Goal: Task Accomplishment & Management: Manage account settings

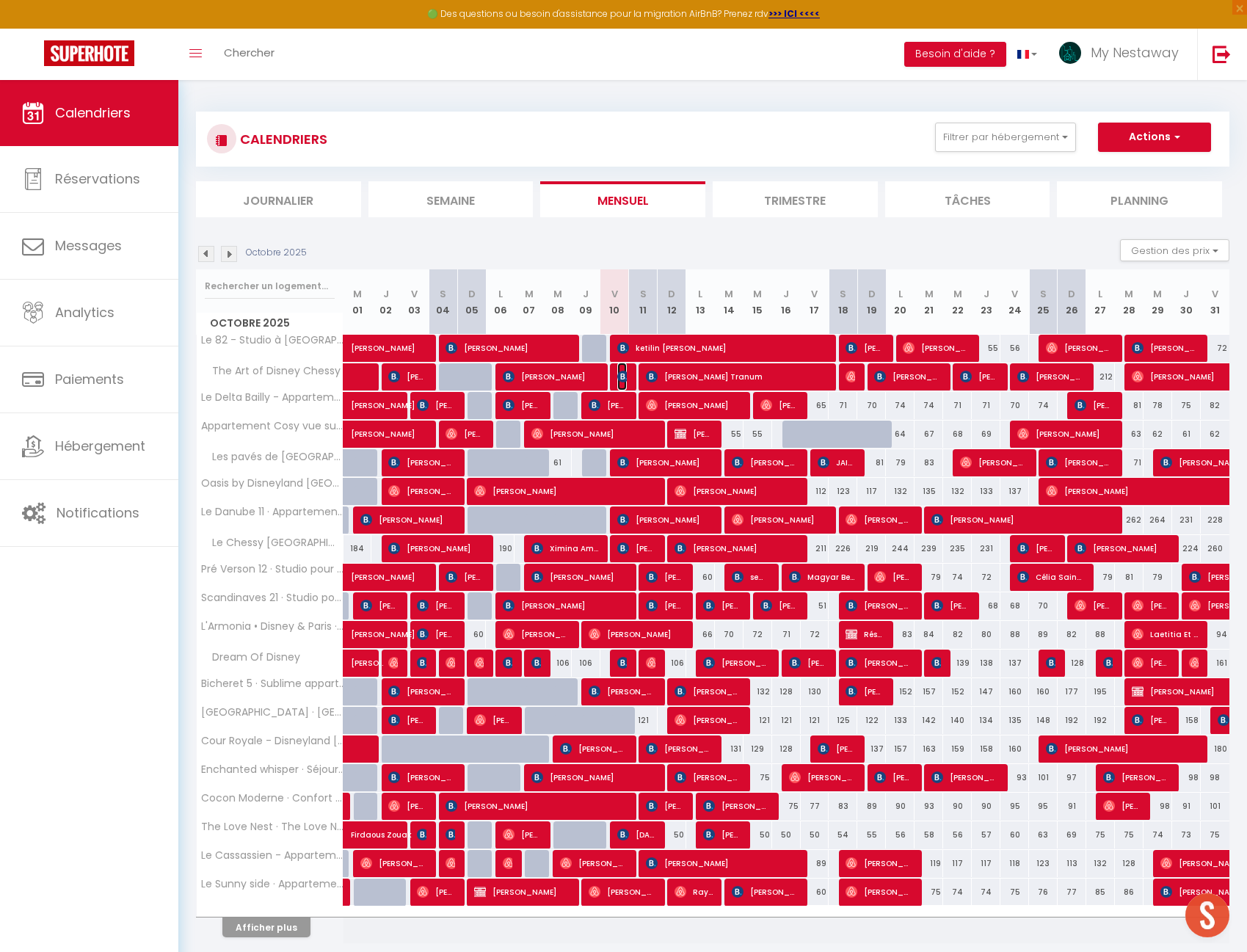
click at [623, 380] on img at bounding box center [623, 376] width 11 height 11
select select "OK"
select select "KO"
select select "0"
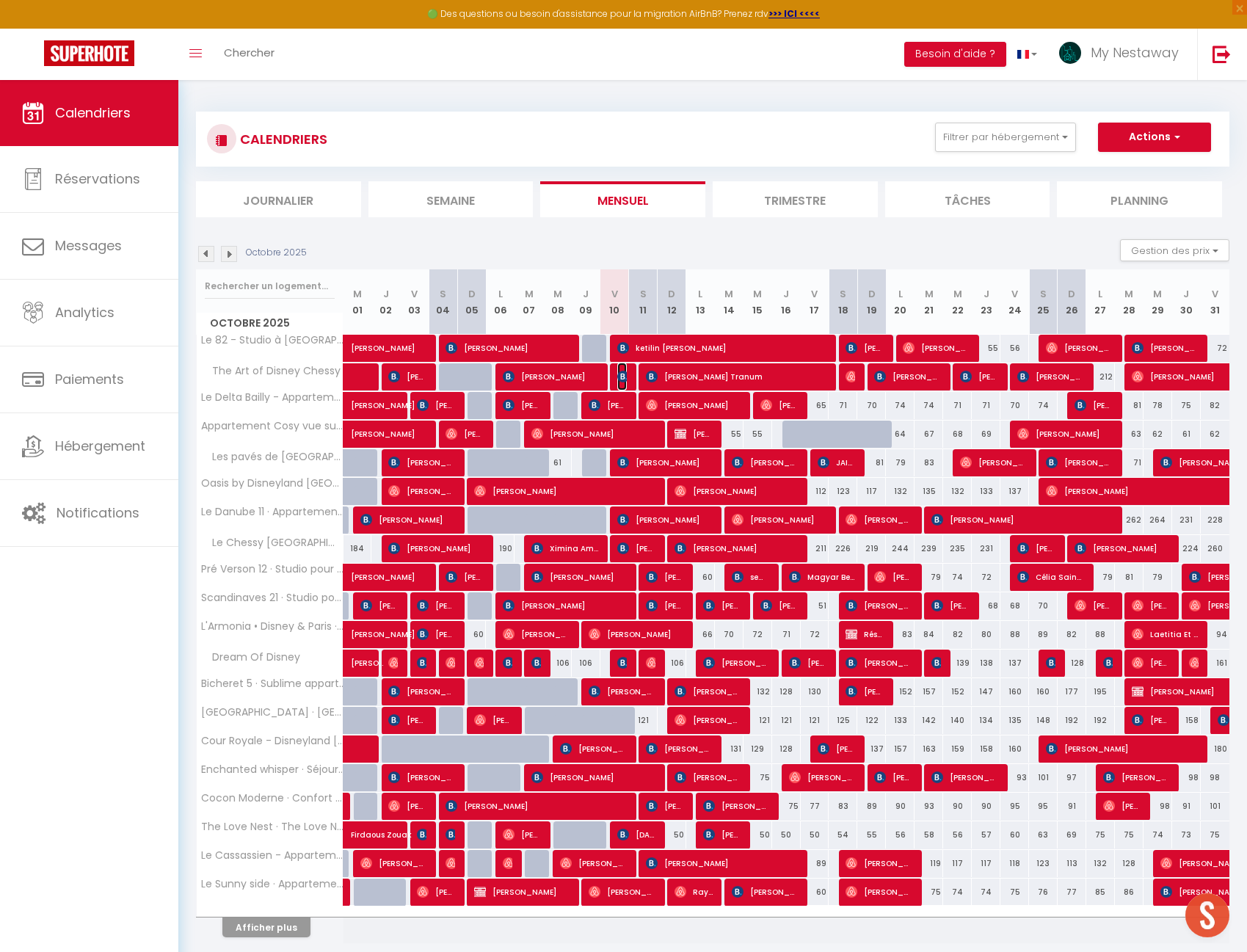
select select "1"
select select
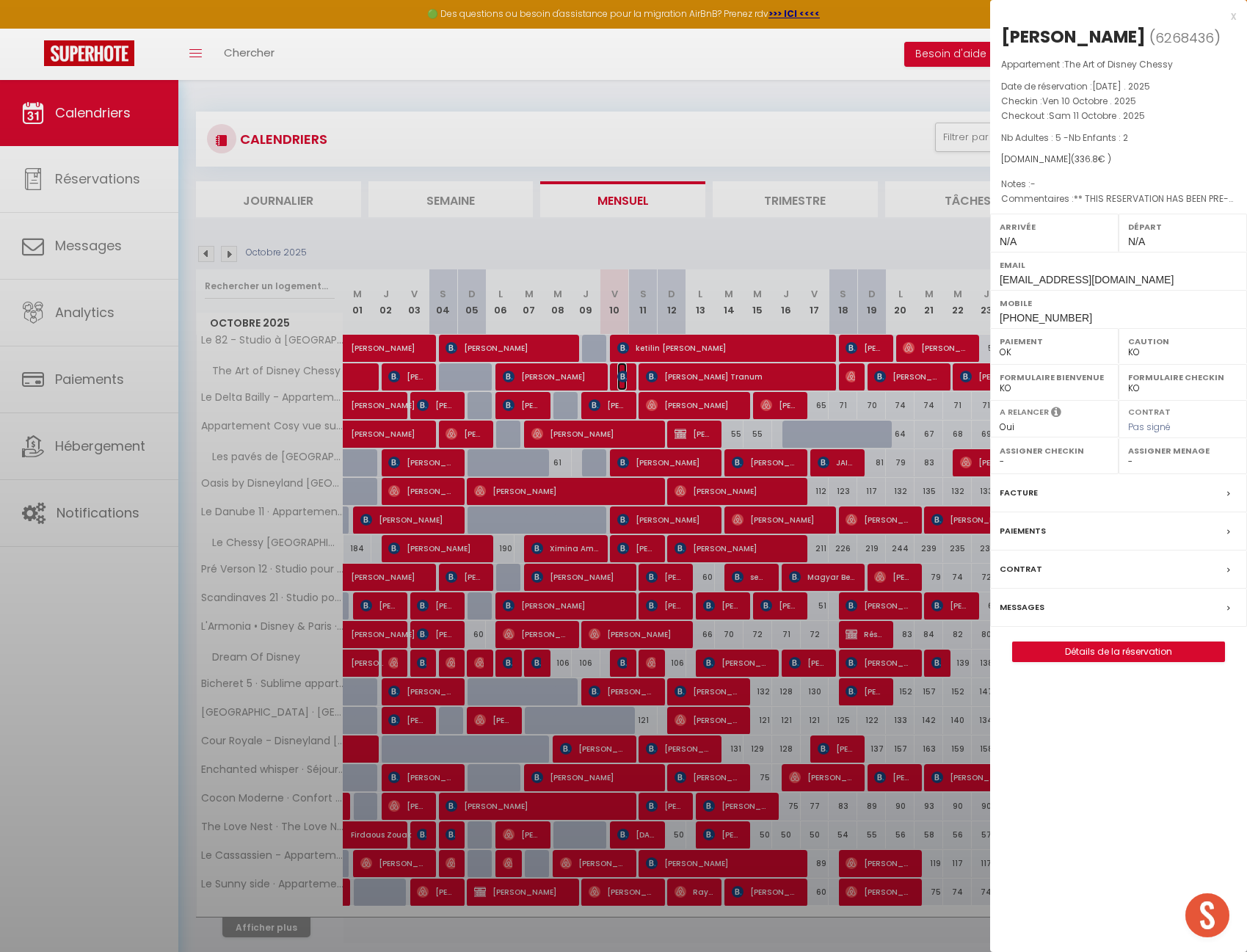
select select "42938"
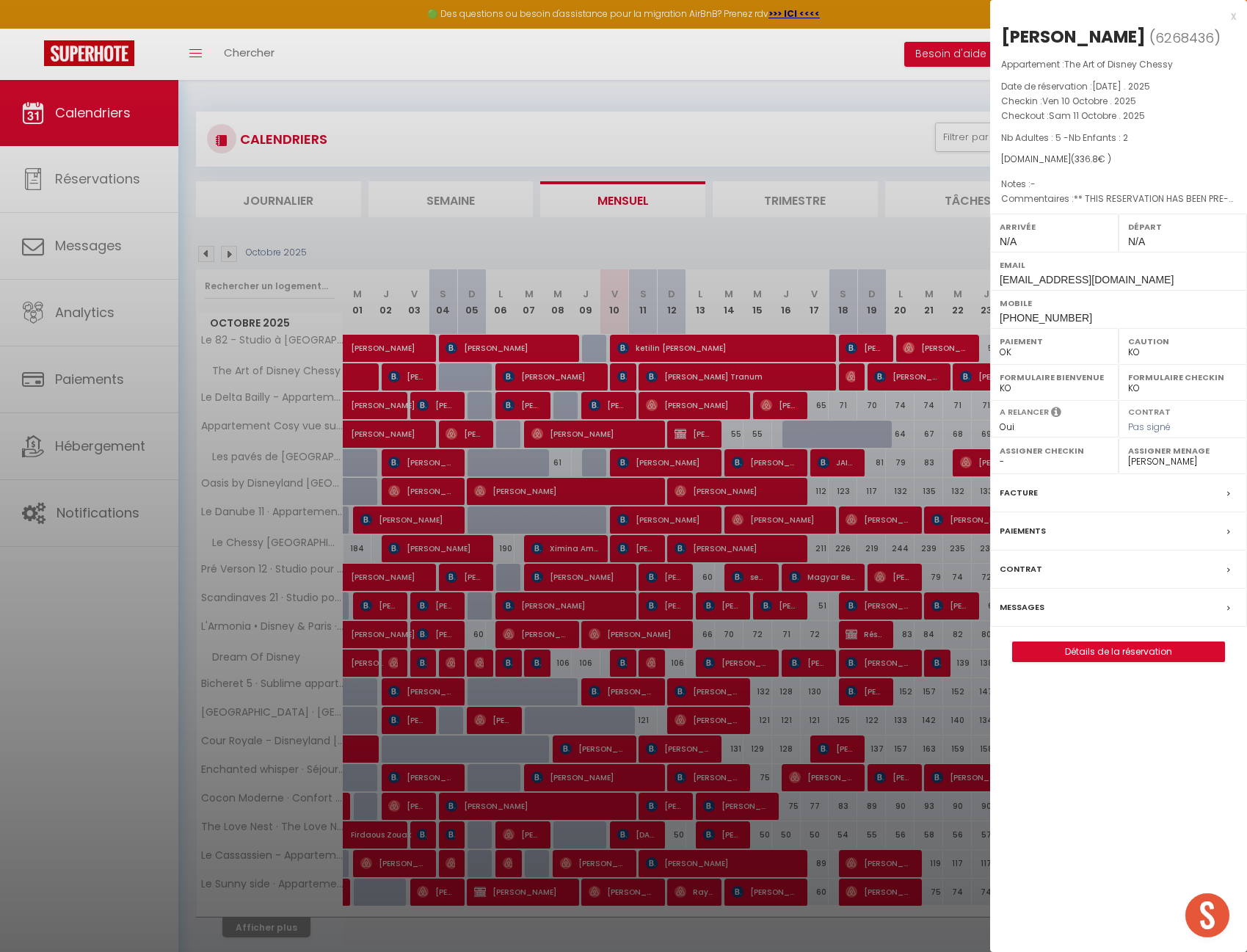
click at [1033, 614] on label "Messages" at bounding box center [1022, 607] width 45 height 15
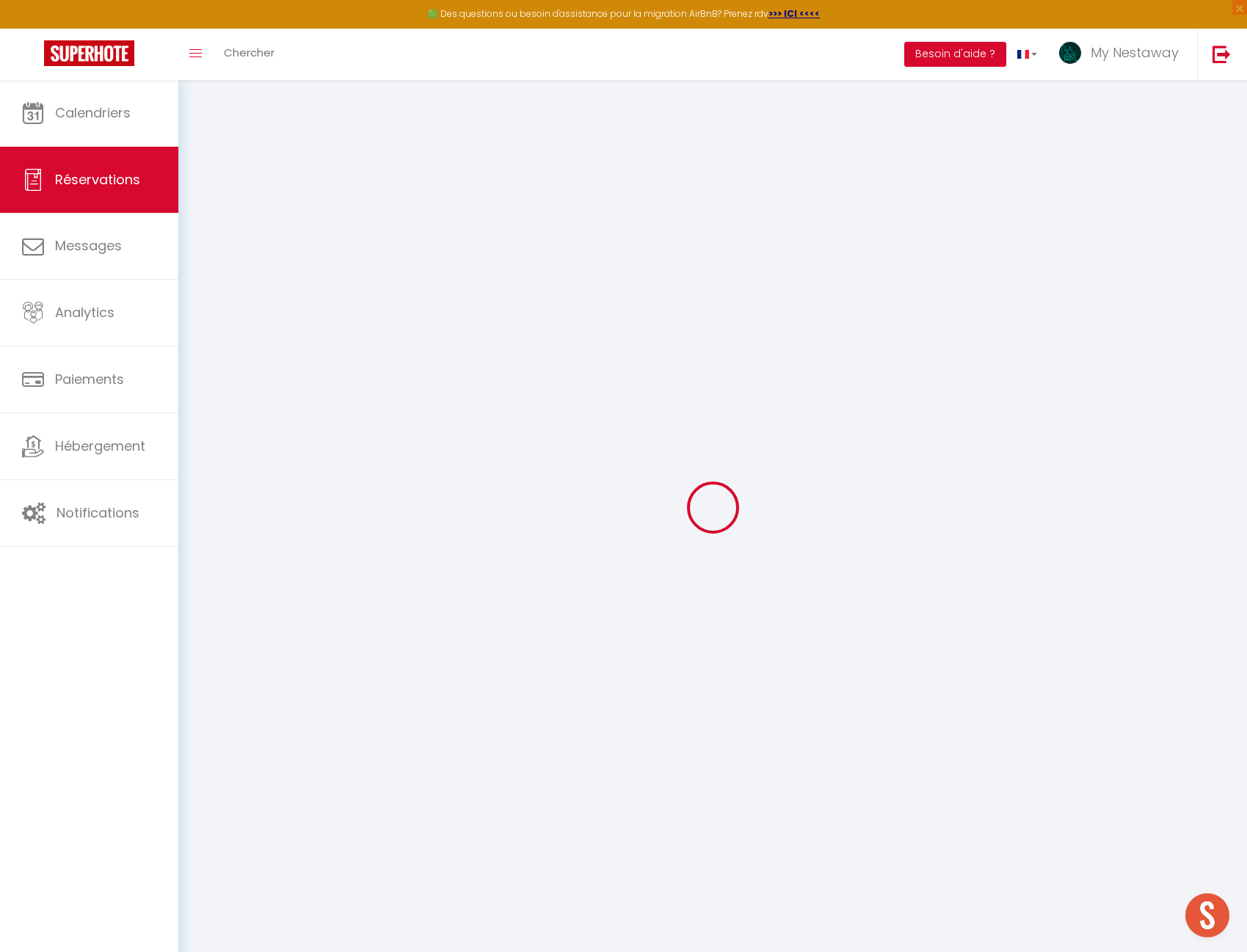
select select
checkbox input "false"
type textarea "** THIS RESERVATION HAS BEEN PRE-PAID ** Reservation has a cancellation grace p…"
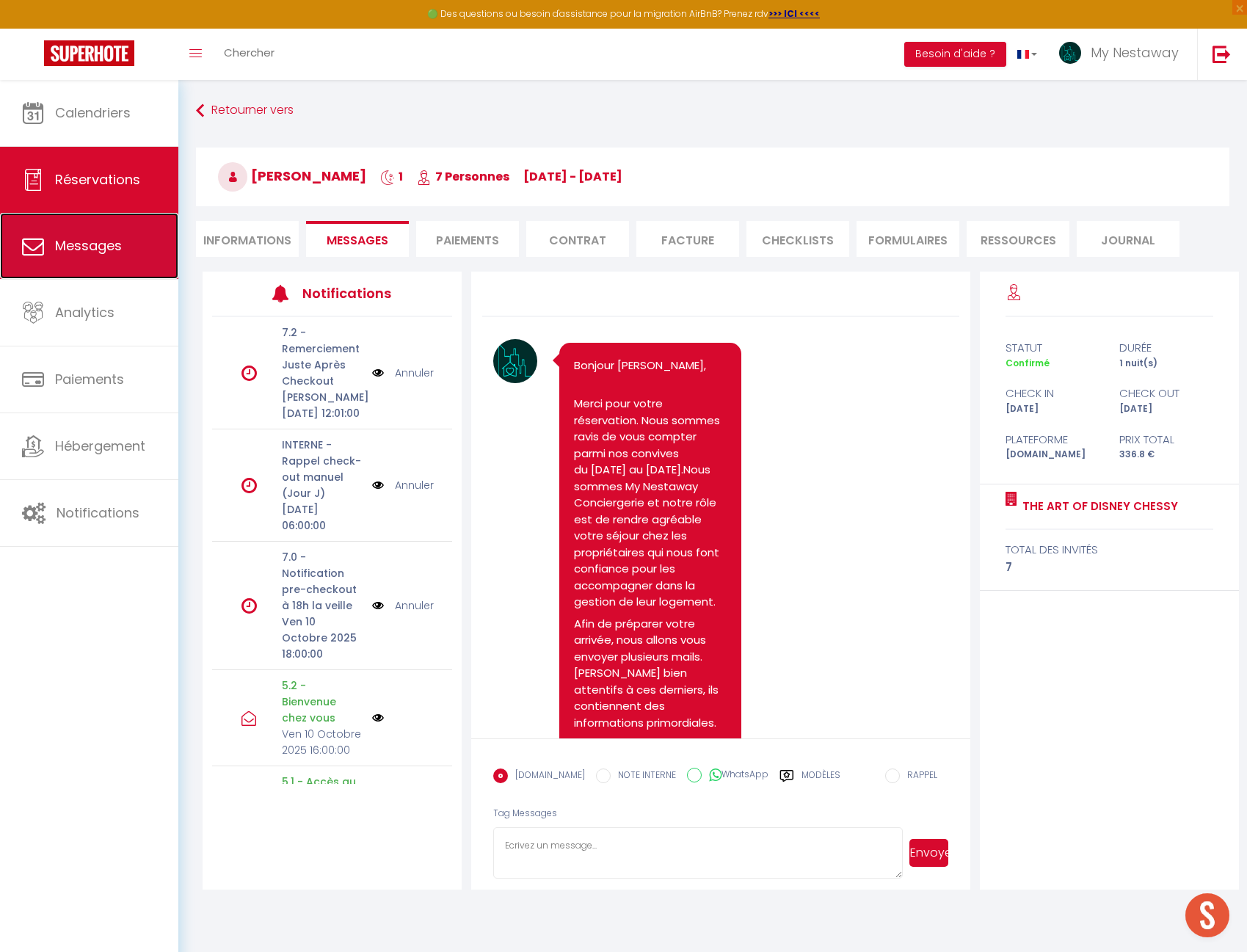
click at [59, 230] on link "Messages" at bounding box center [89, 246] width 178 height 66
select select "message"
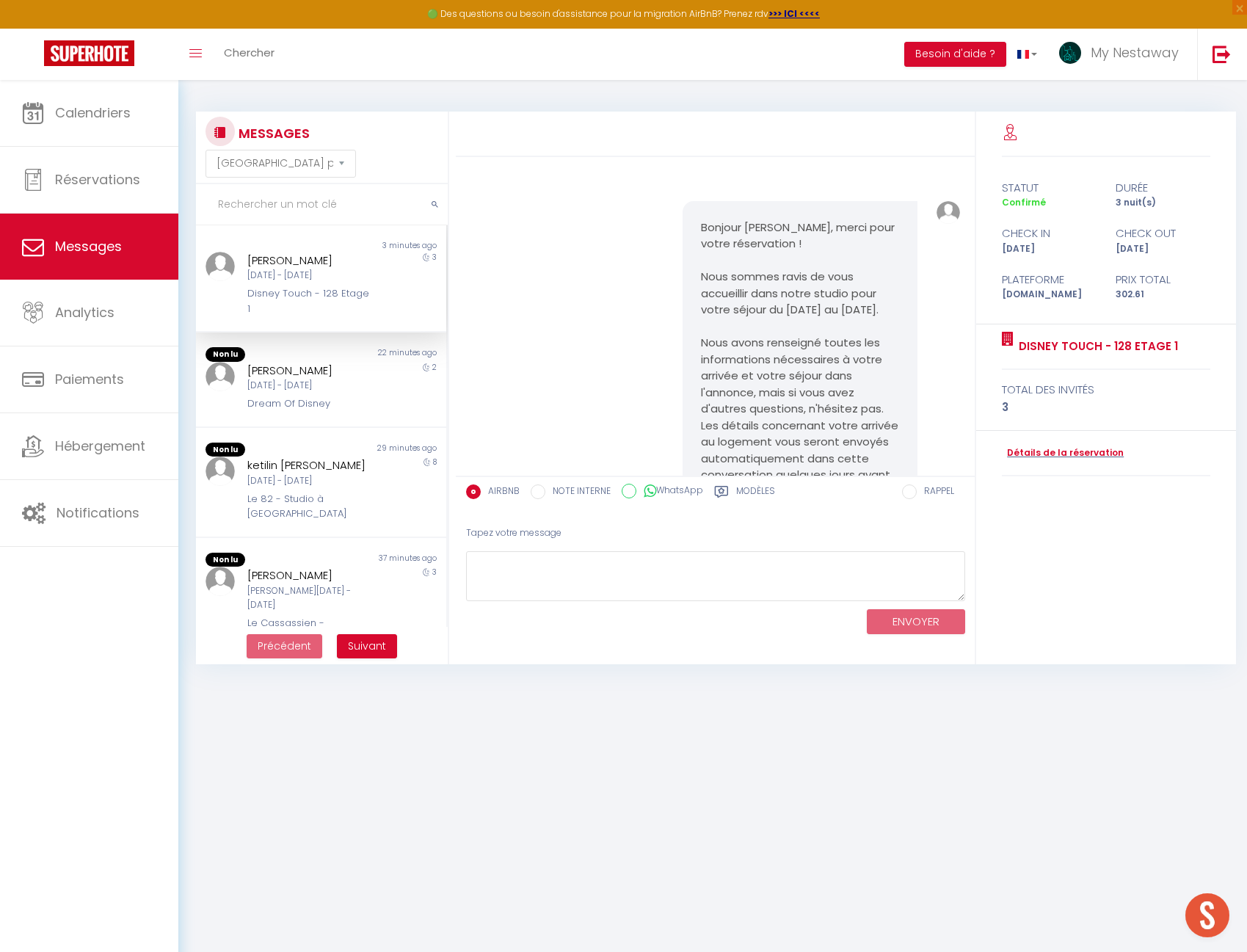
scroll to position [6919, 0]
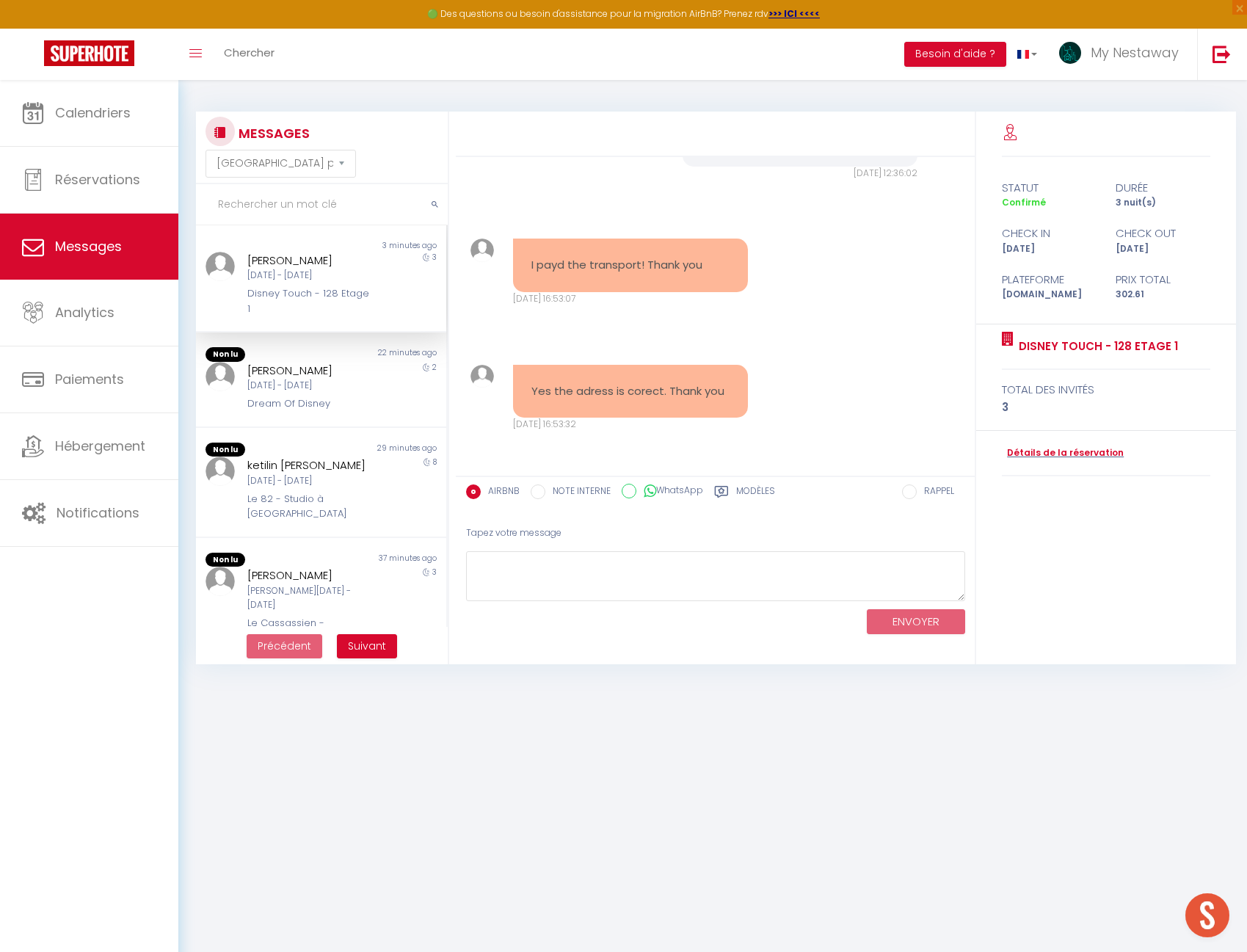
click at [294, 276] on div "[DATE] - [DATE]" at bounding box center [311, 276] width 127 height 14
drag, startPoint x: 728, startPoint y: 284, endPoint x: 819, endPoint y: 284, distance: 91.0
click at [819, 148] on pre "Voici l'adresse que nous avons mis : [PERSON_NAME] bloc27 - Sc B - Ap 15 Sos Bu…" at bounding box center [800, 65] width 198 height 165
copy pre "[PERSON_NAME]"
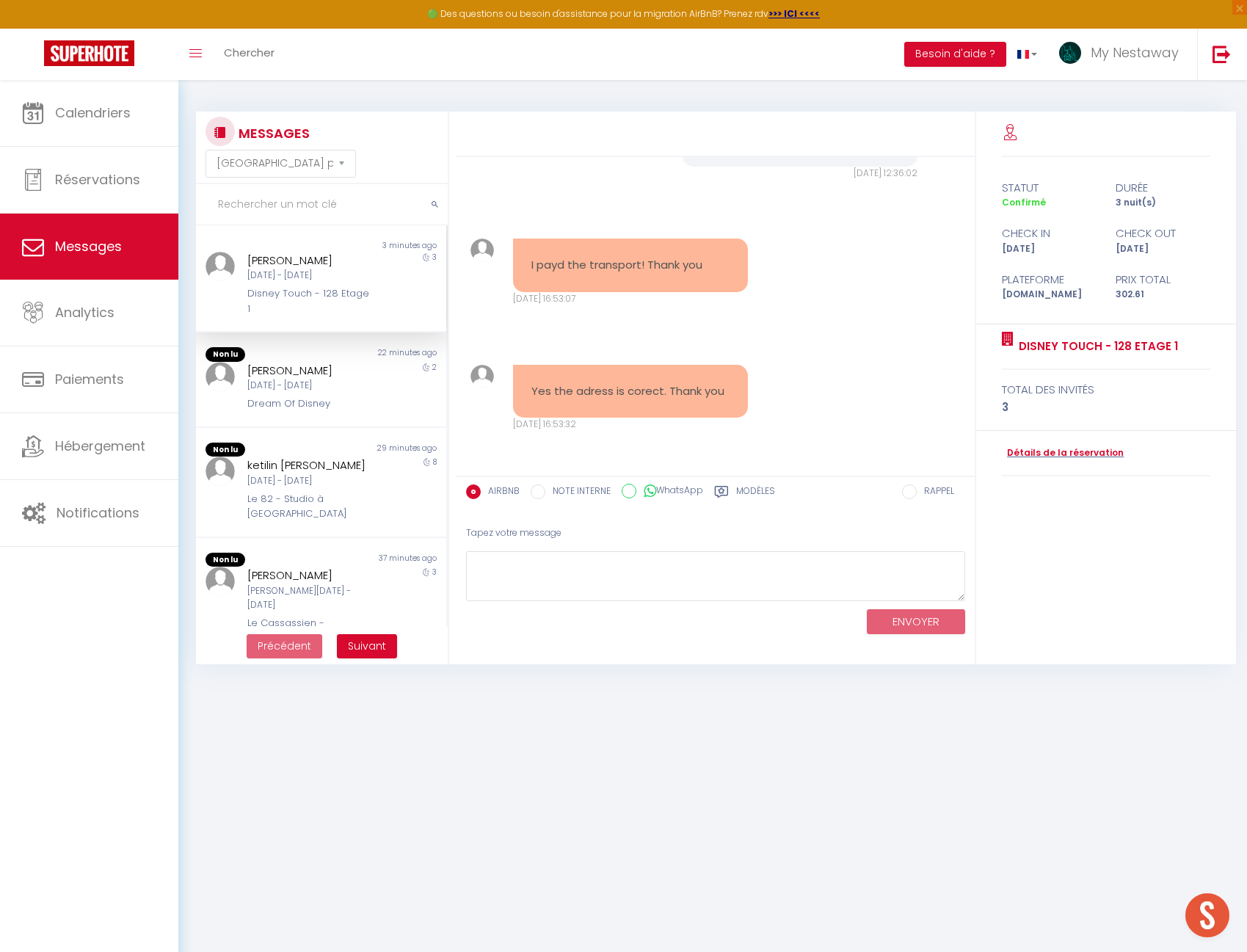
click at [715, 148] on pre "Voici l'adresse que nous avons mis : [PERSON_NAME] bloc27 - Sc B - Ap 15 Sos Bu…" at bounding box center [800, 65] width 198 height 165
copy pre "070000"
click at [761, 148] on pre "Voici l'adresse que nous avons mis : [PERSON_NAME] bloc27 - Sc B - Ap 15 Sos Bu…" at bounding box center [800, 65] width 198 height 165
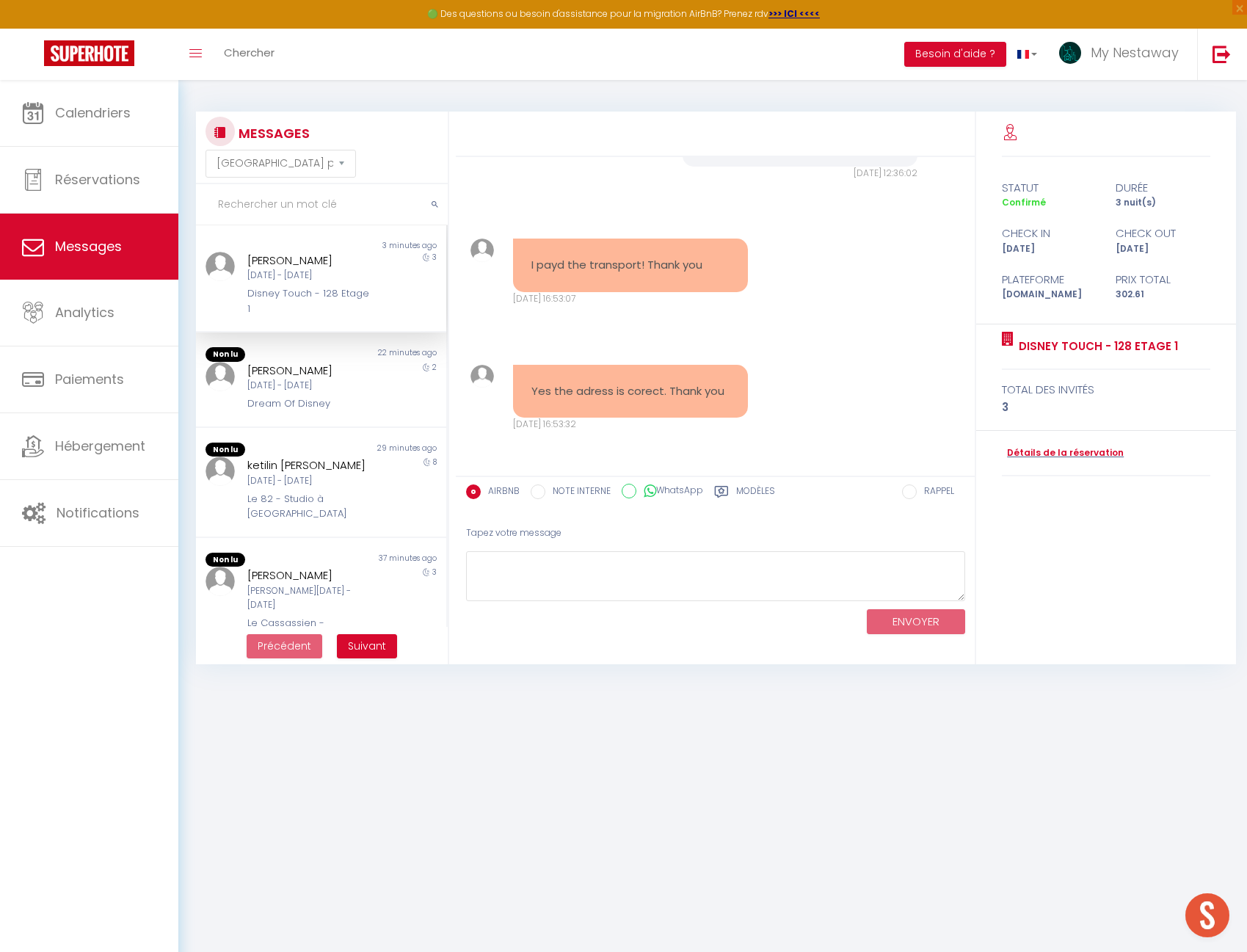
copy pre "BUFTEA"
drag, startPoint x: 693, startPoint y: 320, endPoint x: 856, endPoint y: 317, distance: 163.0
click at [857, 166] on div "Voici l'adresse que nous avons mis : [PERSON_NAME] bloc27 - Sc B - Ap 15 Sos Bu…" at bounding box center [800, 65] width 235 height 202
copy pre "Sos Bucuresti-Targoviste 147"
drag, startPoint x: 697, startPoint y: 297, endPoint x: 812, endPoint y: 295, distance: 115.0
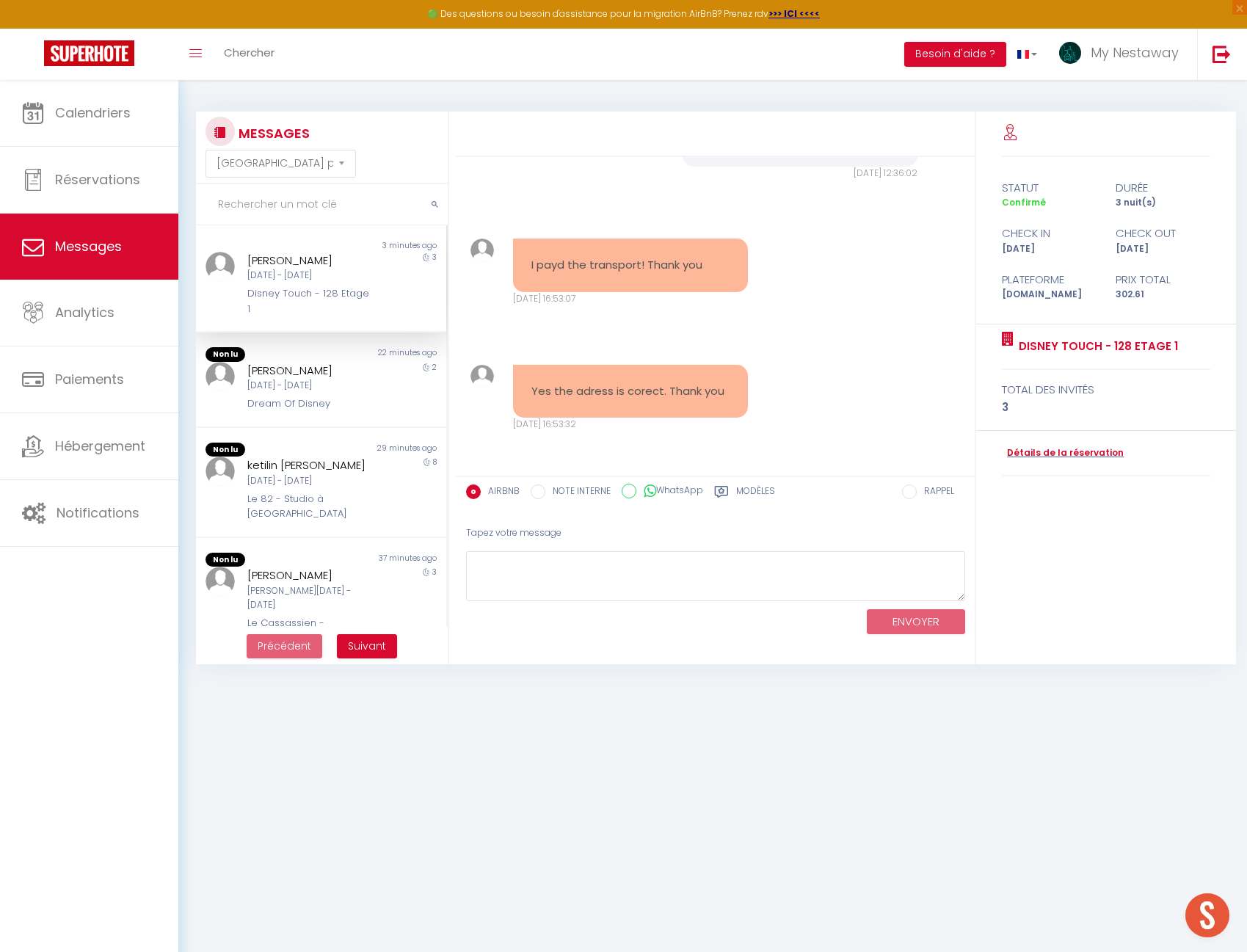
click at [812, 148] on pre "Voici l'adresse que nous avons mis : [PERSON_NAME] bloc27 - Sc B - Ap 15 Sos Bu…" at bounding box center [800, 65] width 198 height 165
copy pre "bloc27 - Sc B - Ap 15"
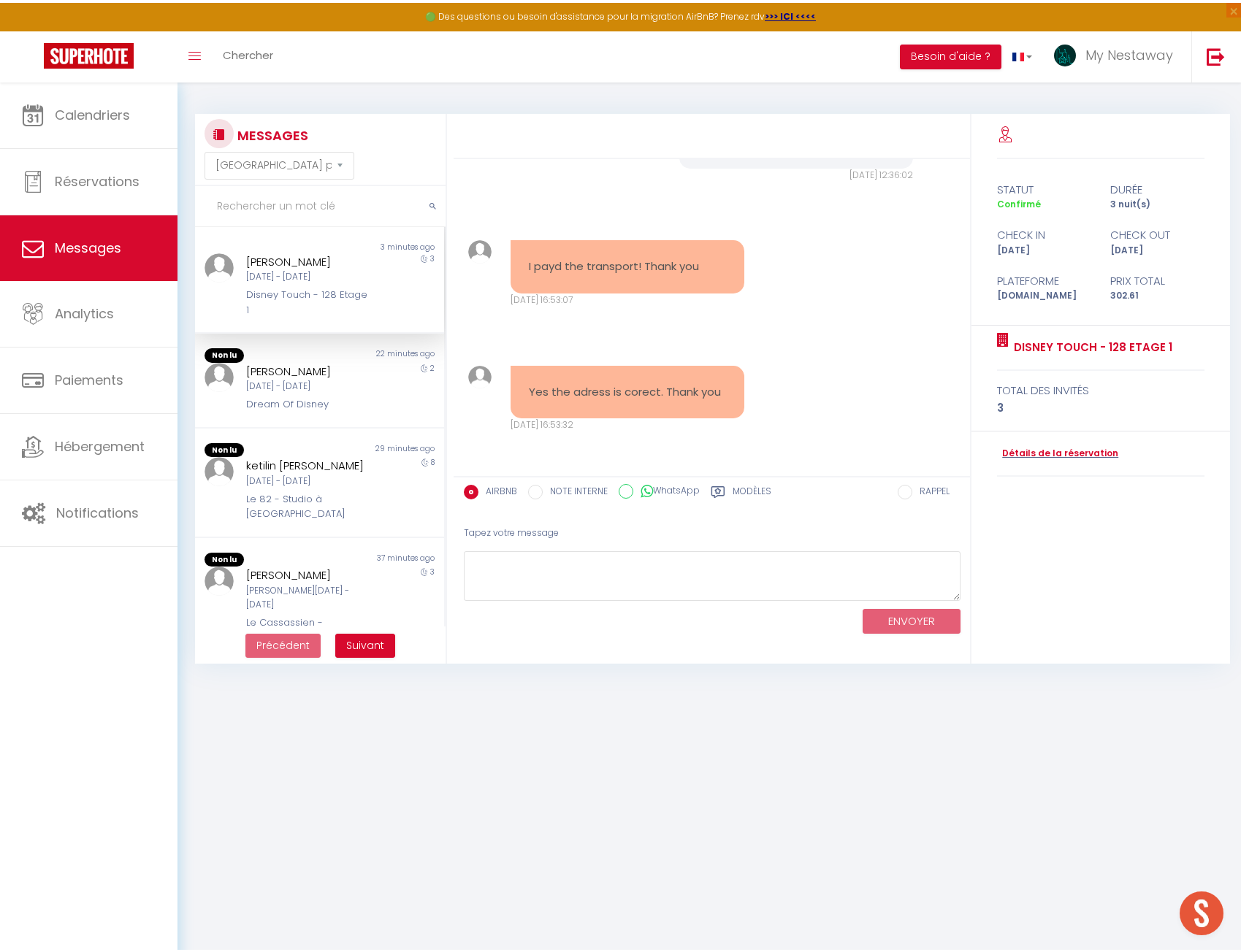
scroll to position [6888, 0]
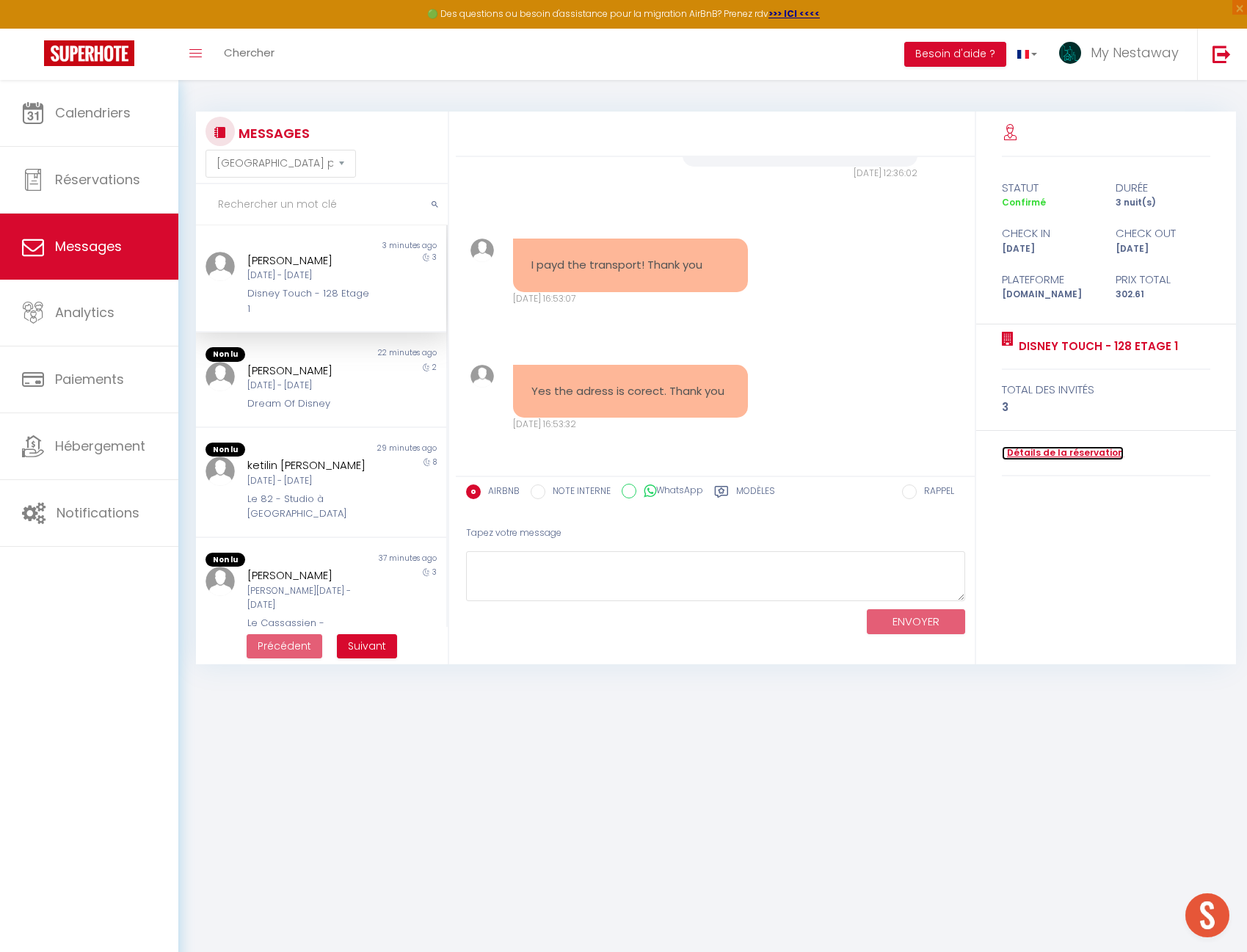
click at [1053, 453] on link "Détails de la réservation" at bounding box center [1062, 454] width 122 height 14
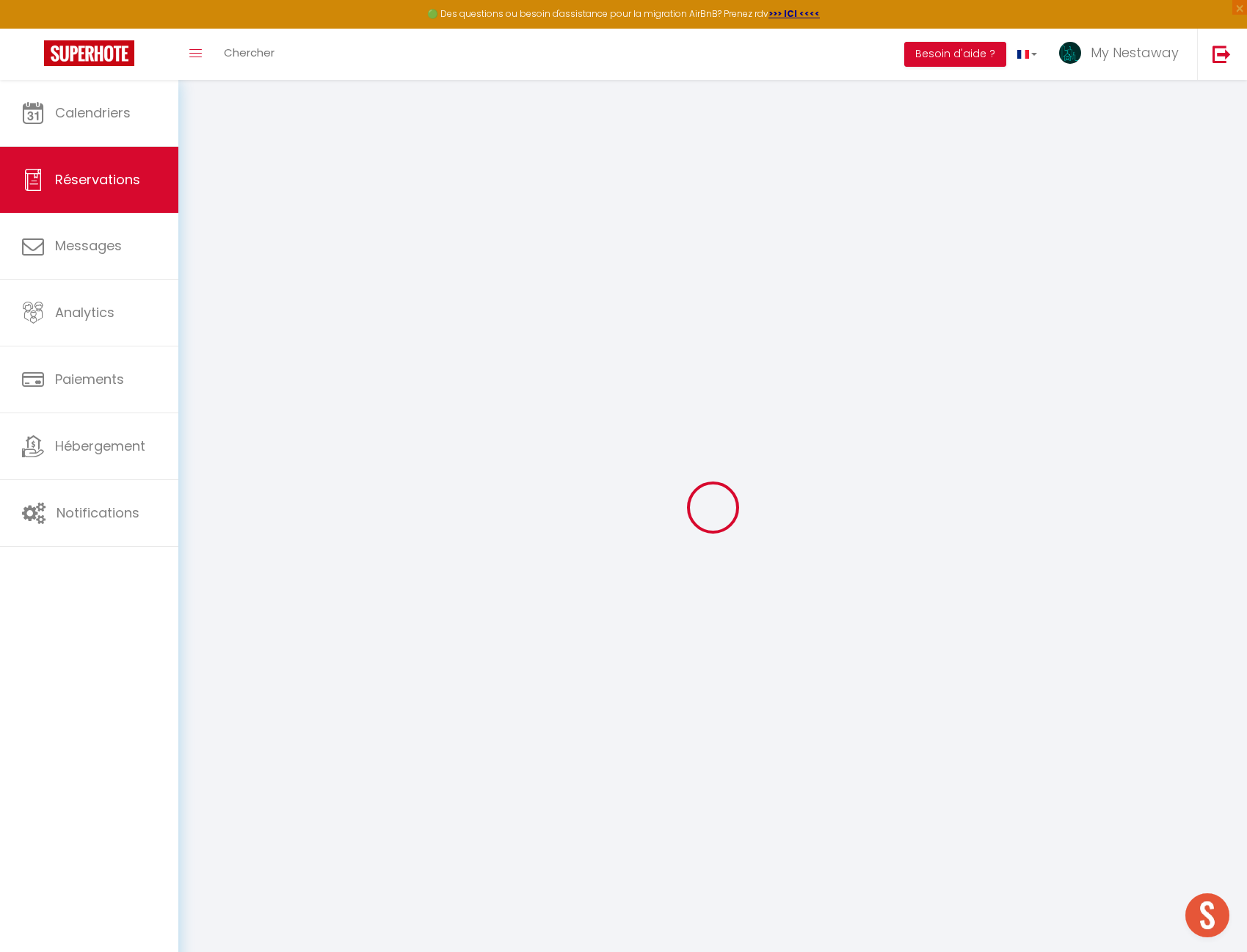
type input "[PERSON_NAME]"
type input "[EMAIL_ADDRESS][DOMAIN_NAME]"
type input "[PHONE_NUMBER]"
select select
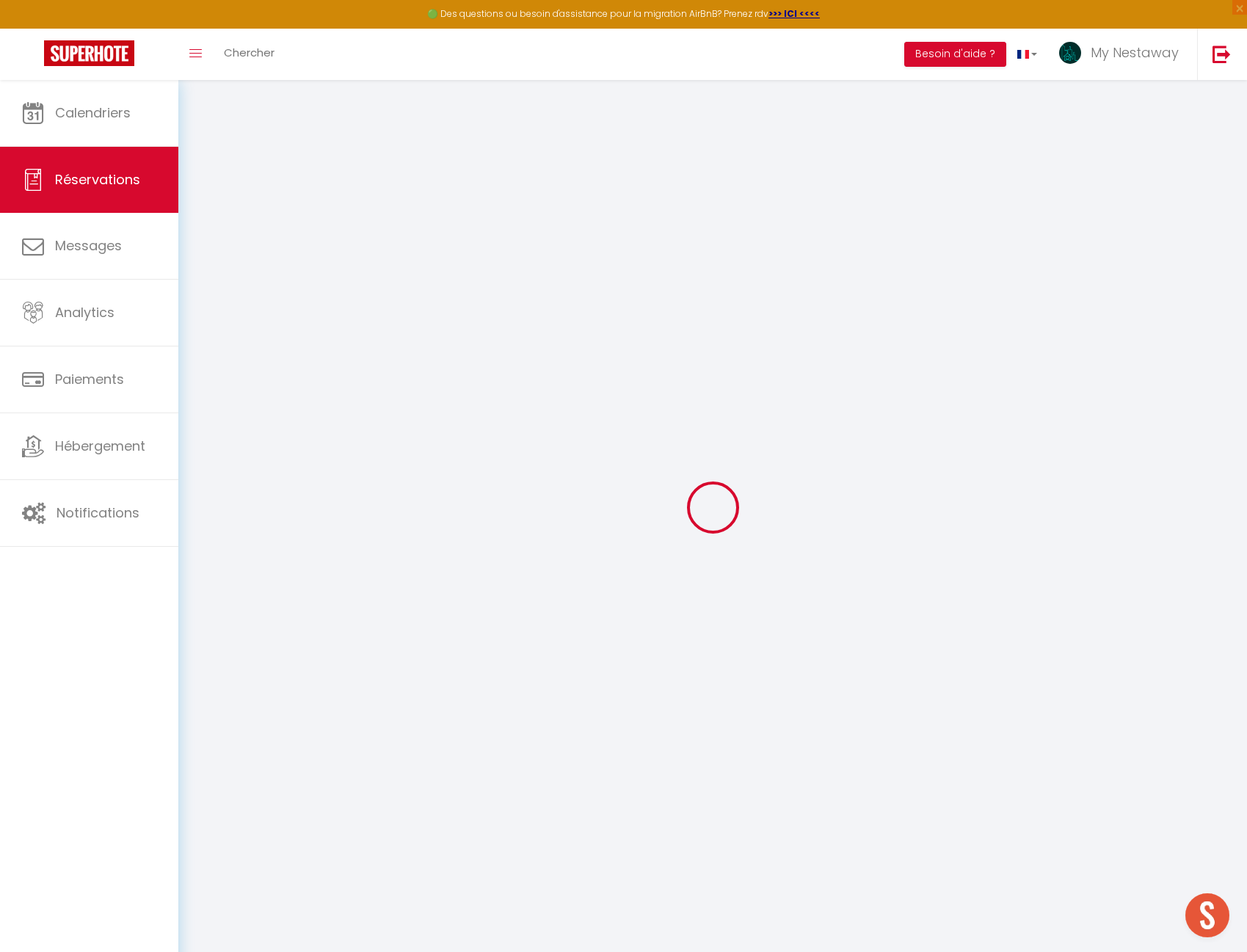
type input "10.25"
select select "76707"
select select "1"
select select
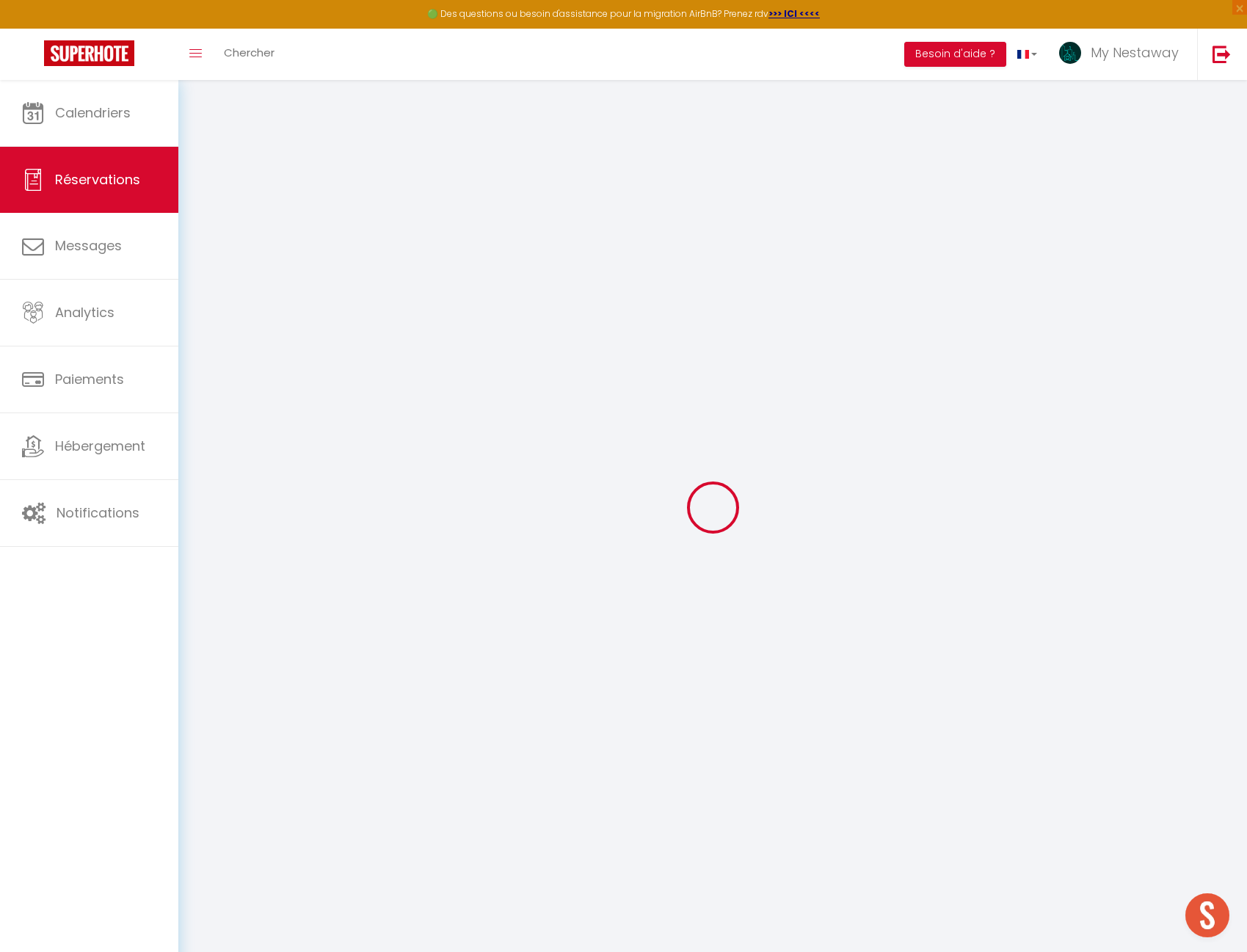
type input "2"
type input "1"
select select "12"
select select
type input "237.6"
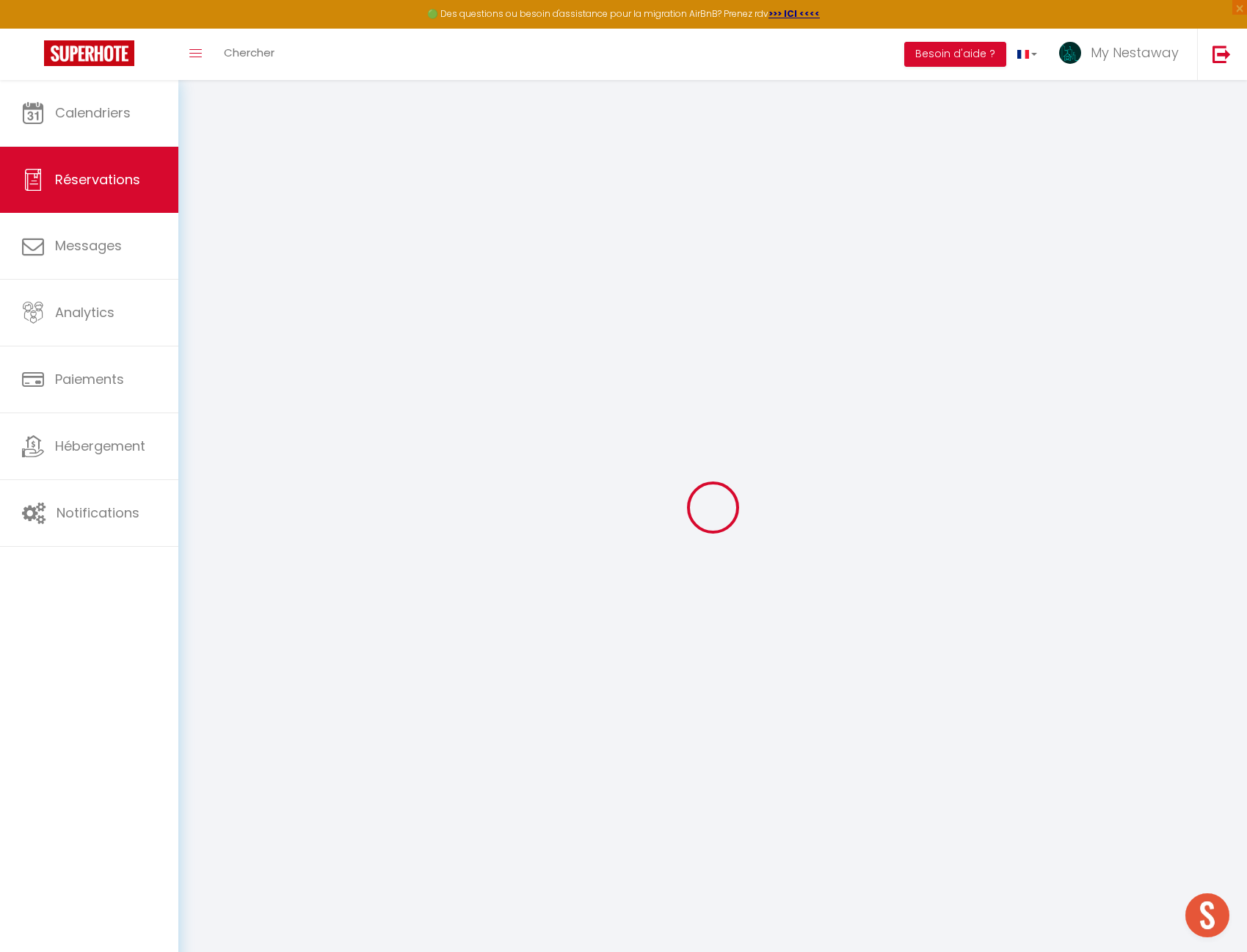
checkbox input "false"
type input "0"
select select "1"
type input "0"
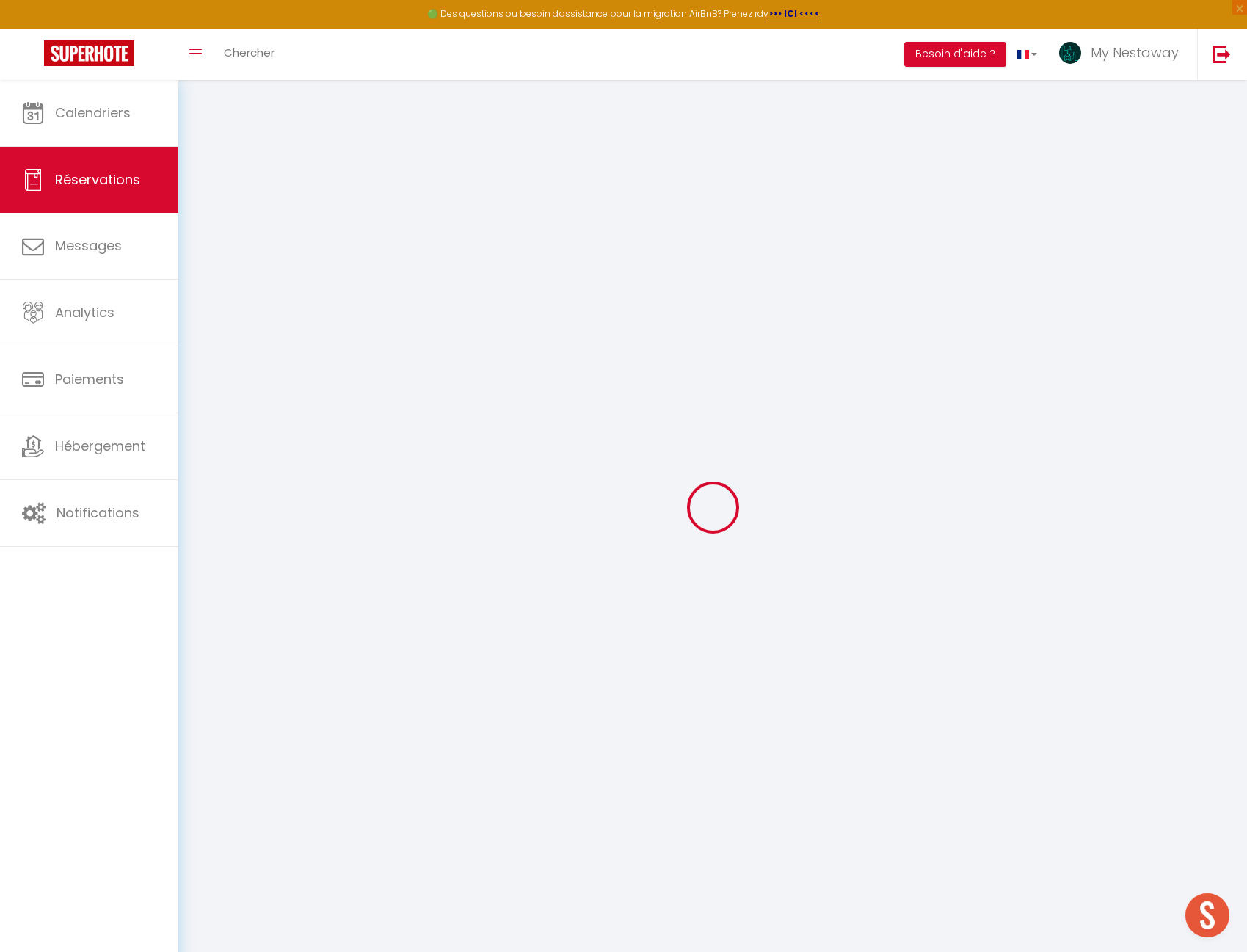
type input "0"
select select
select select "15"
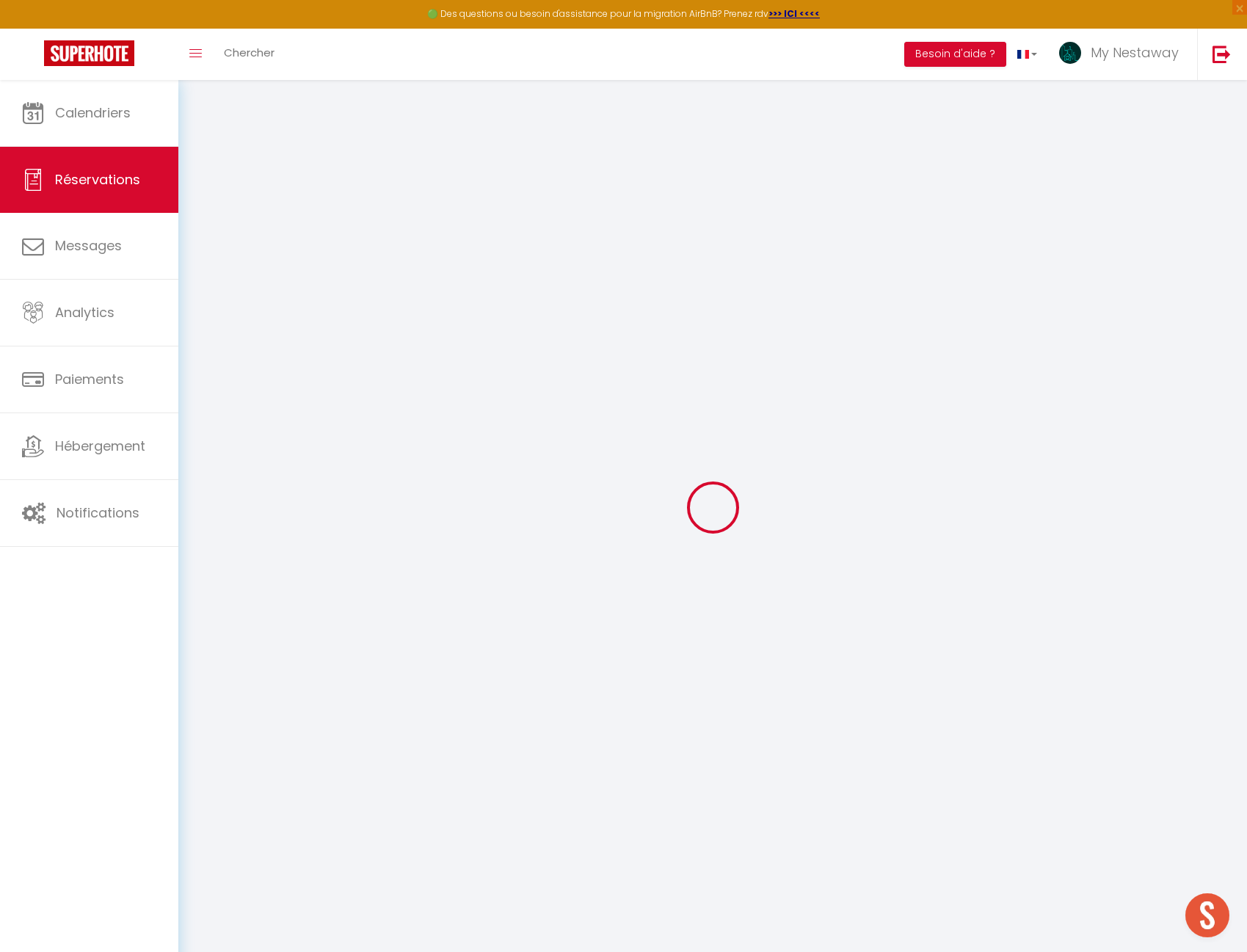
checkbox input "false"
select select
checkbox input "false"
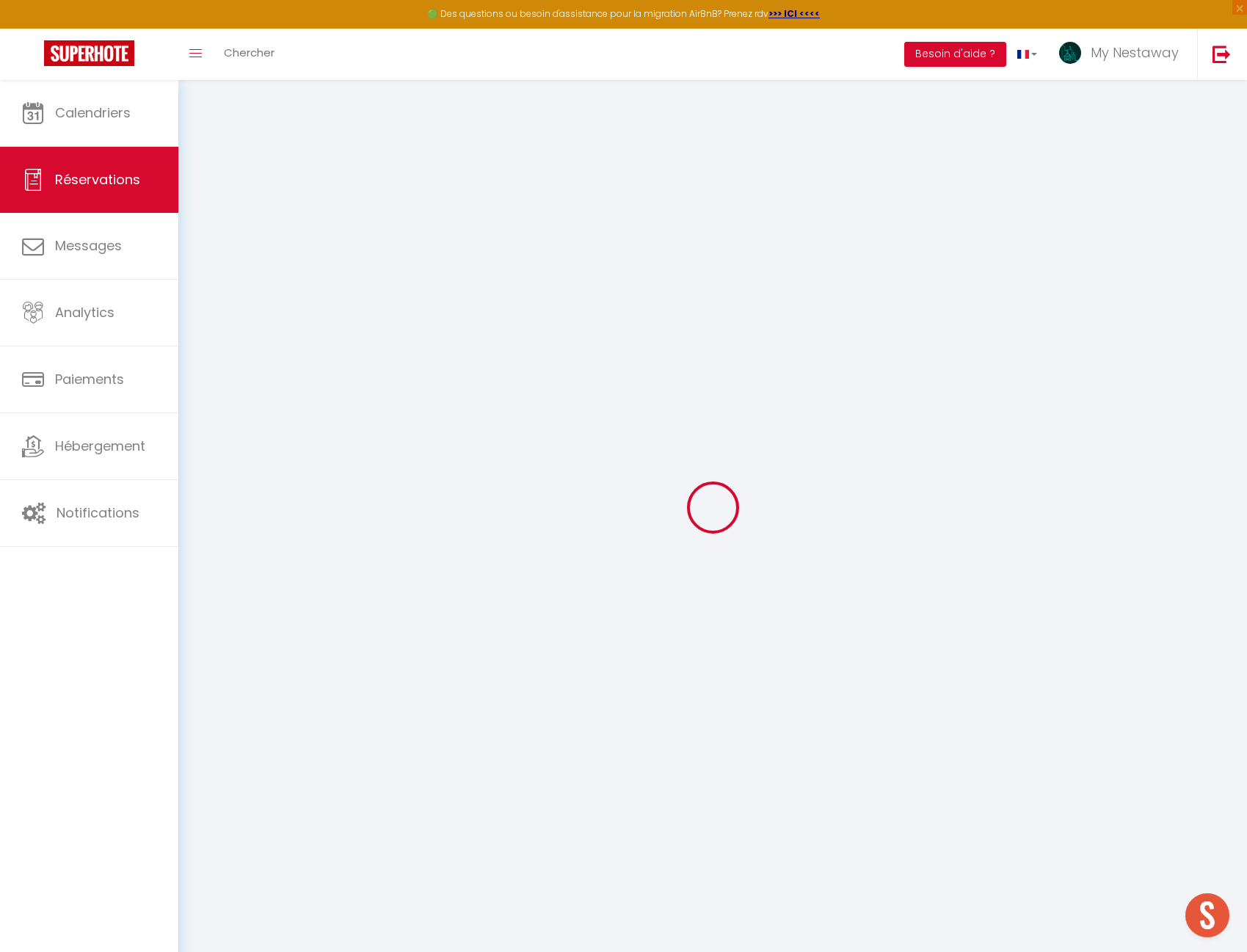
select select
checkbox input "false"
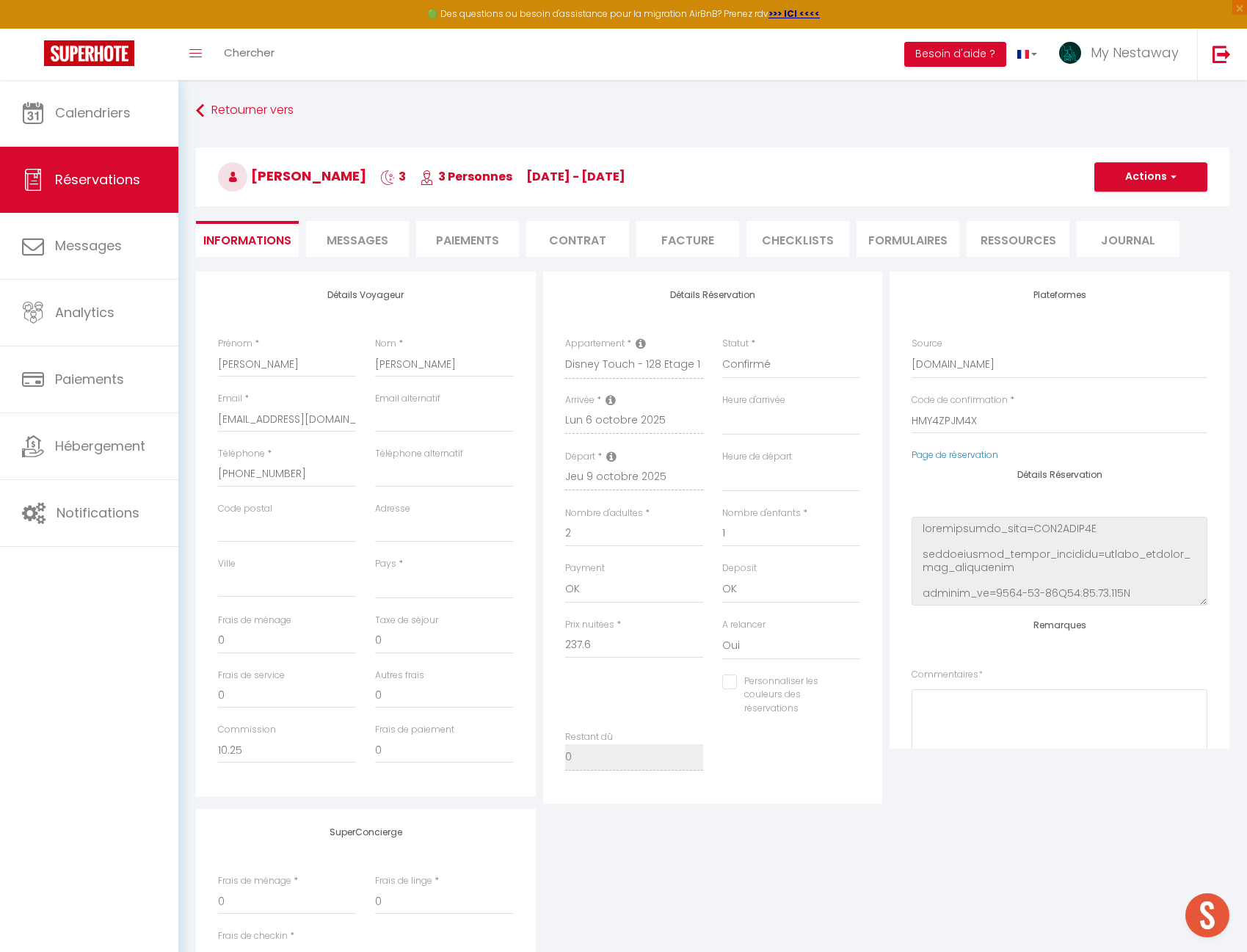
select select
type input "47"
type input "18.01"
select select
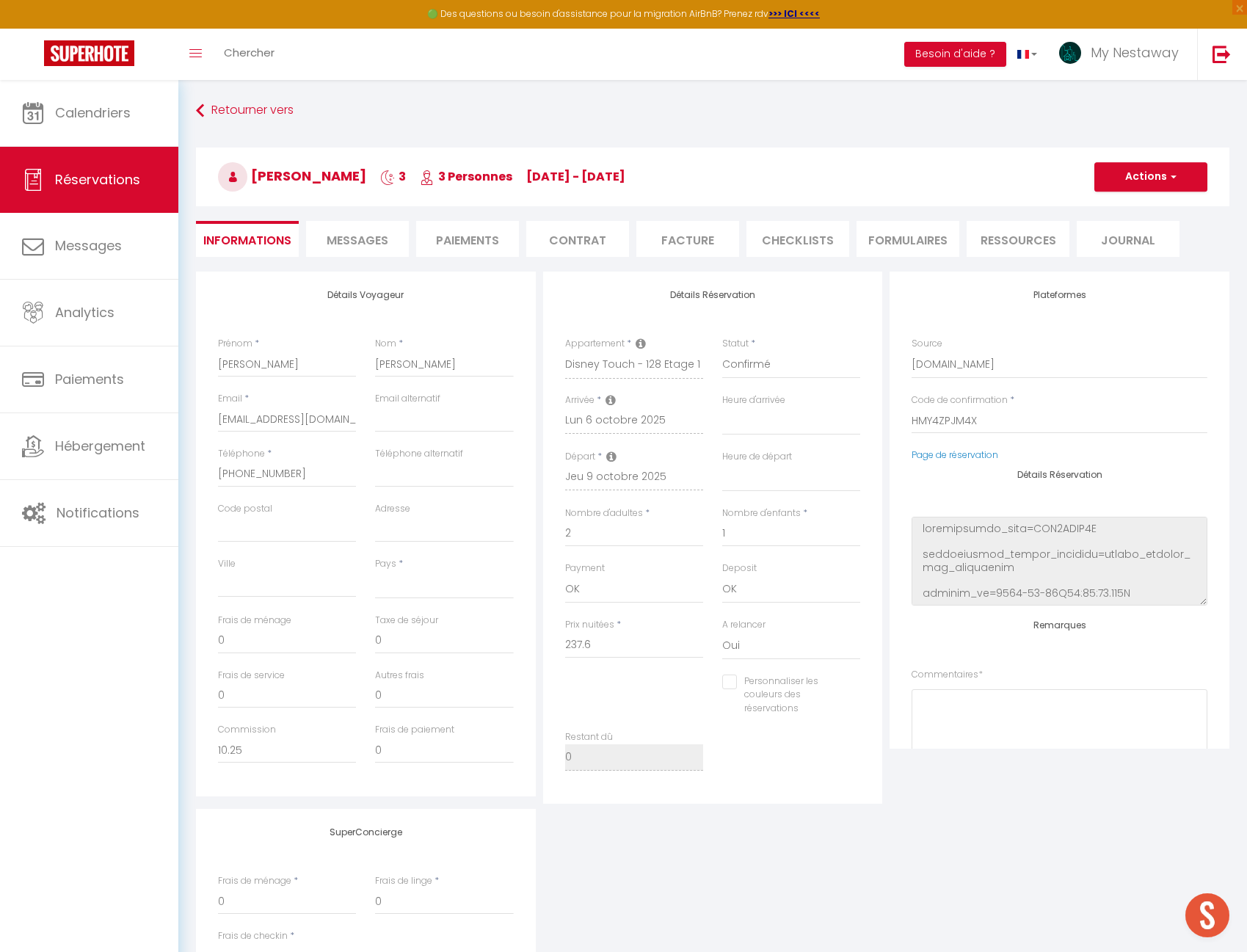
checkbox input "false"
select select
checkbox input "false"
select select
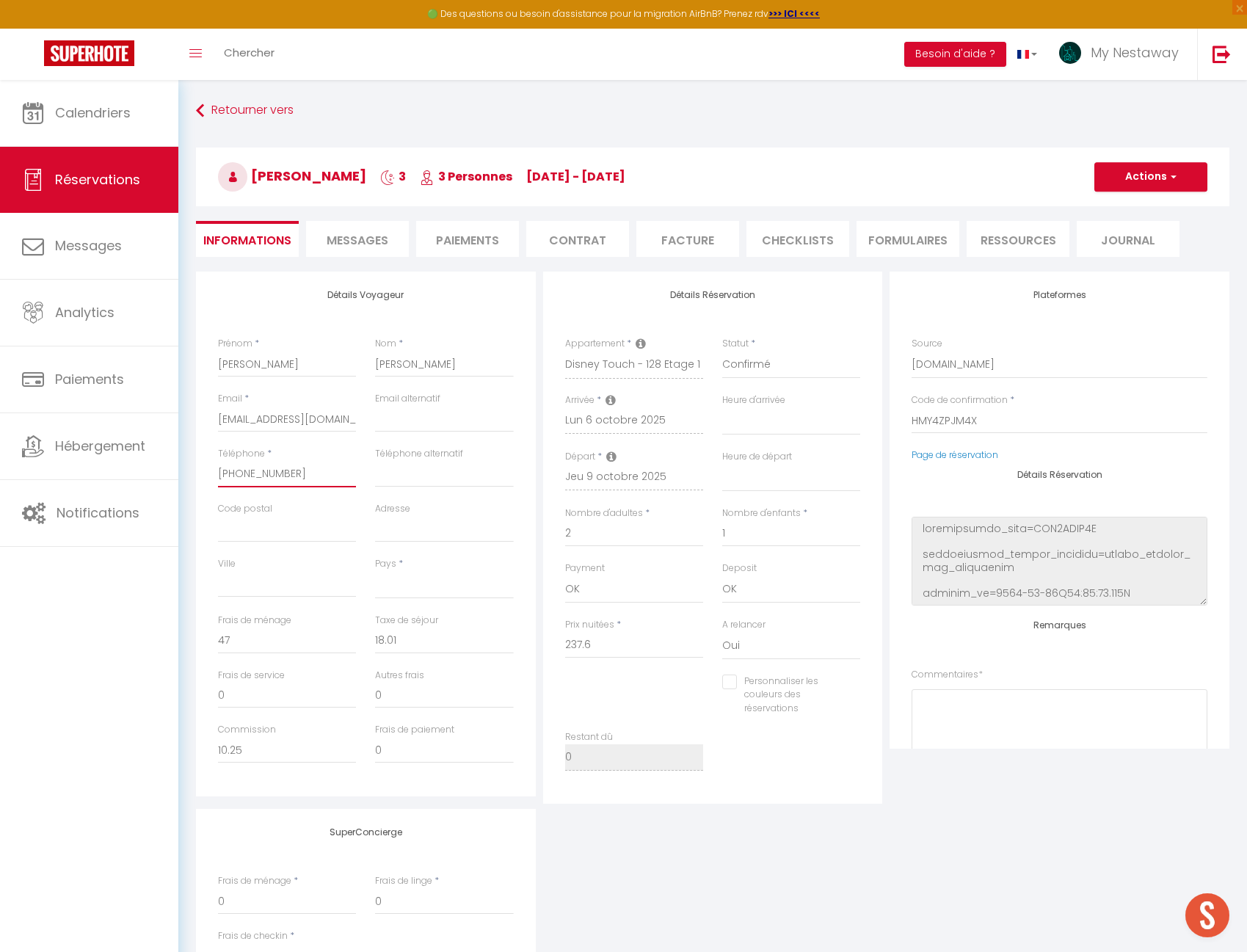
click at [285, 469] on input "[PHONE_NUMBER]" at bounding box center [286, 474] width 138 height 26
click at [270, 411] on input "[EMAIL_ADDRESS][DOMAIN_NAME]" at bounding box center [286, 419] width 138 height 26
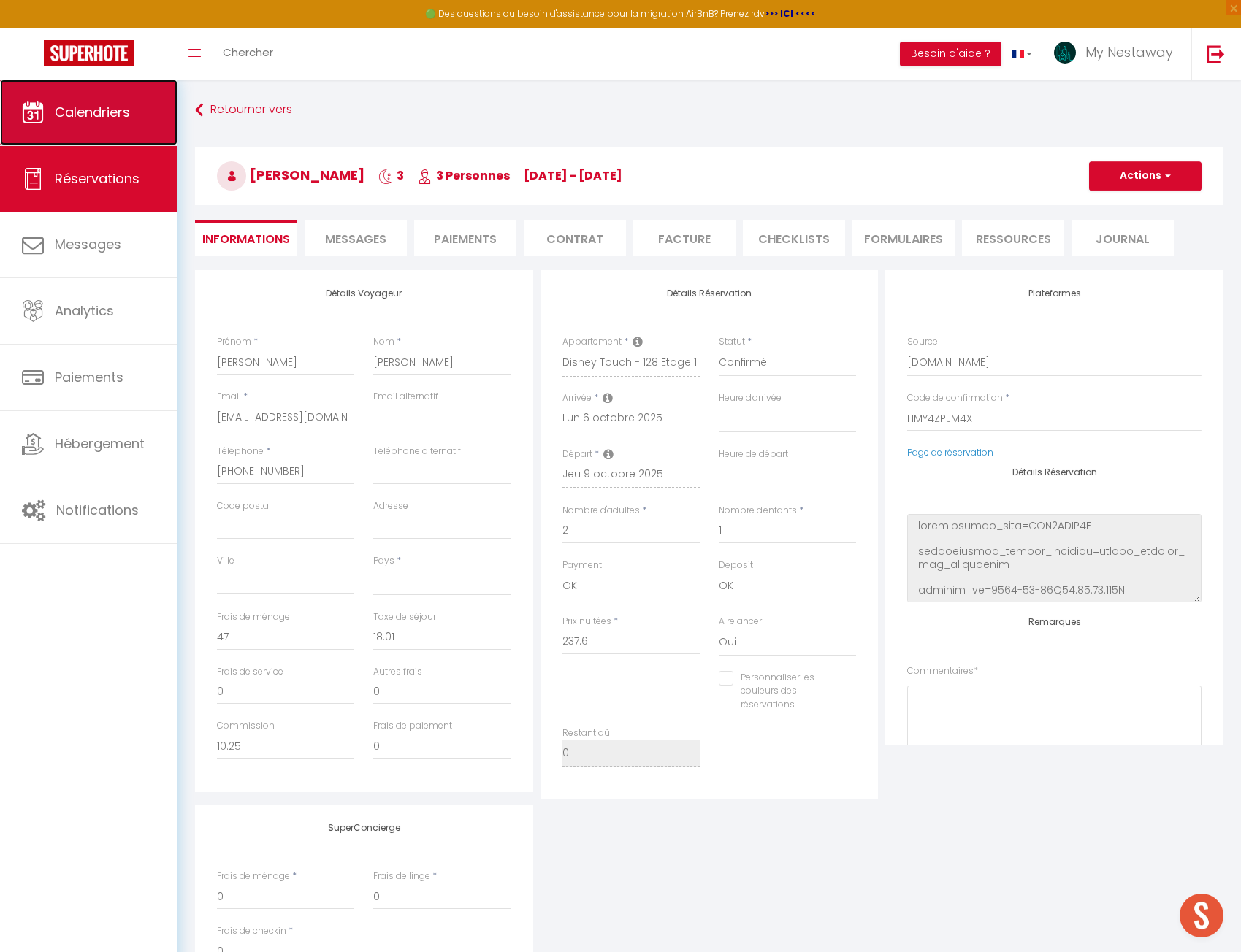
click at [142, 112] on link "Calendriers" at bounding box center [89, 112] width 177 height 66
